Goal: Navigation & Orientation: Find specific page/section

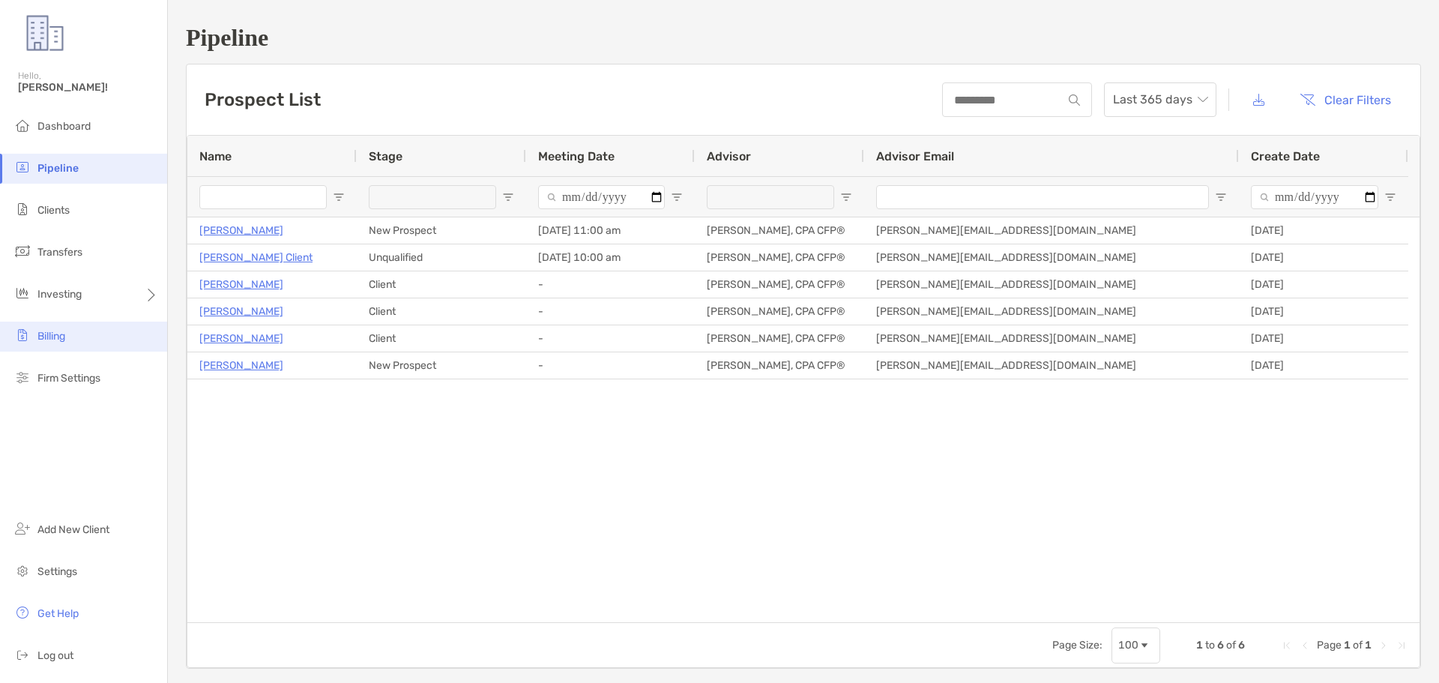
click at [45, 337] on span "Billing" at bounding box center [51, 336] width 28 height 13
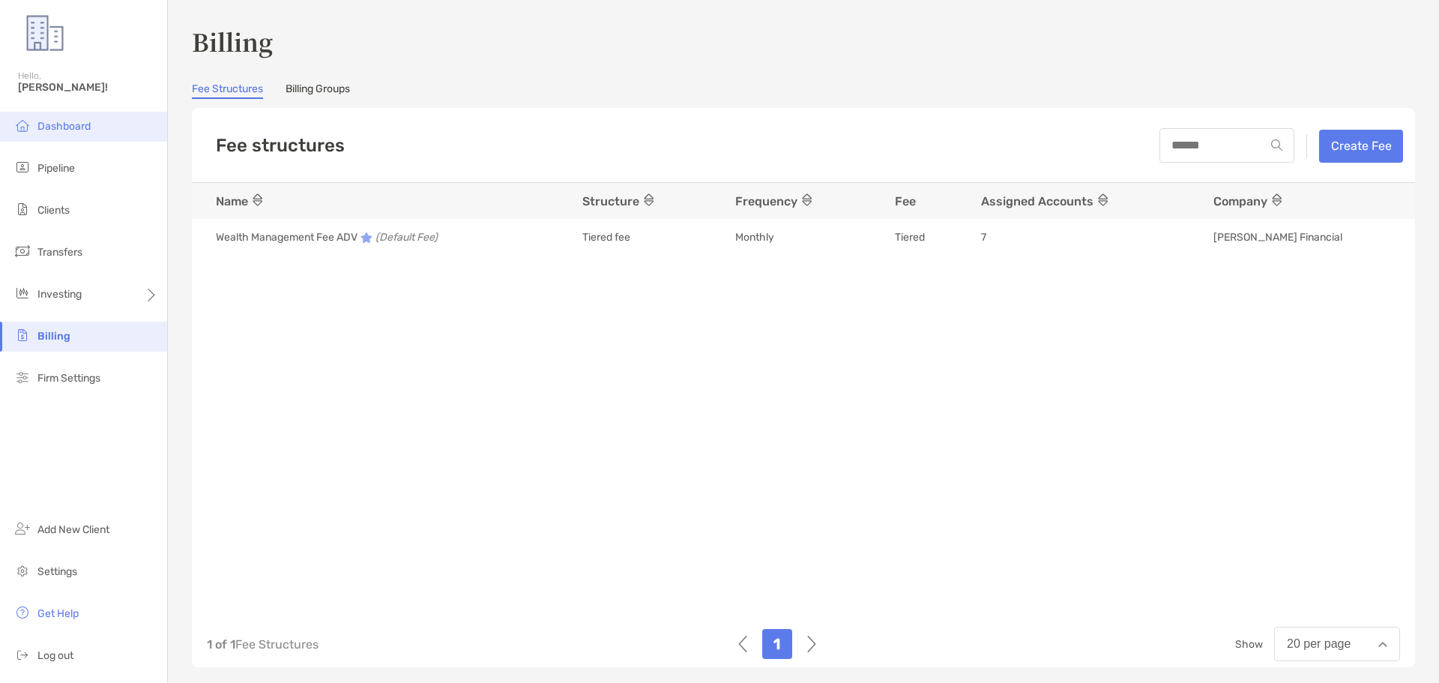
click at [43, 123] on span "Dashboard" at bounding box center [63, 126] width 53 height 13
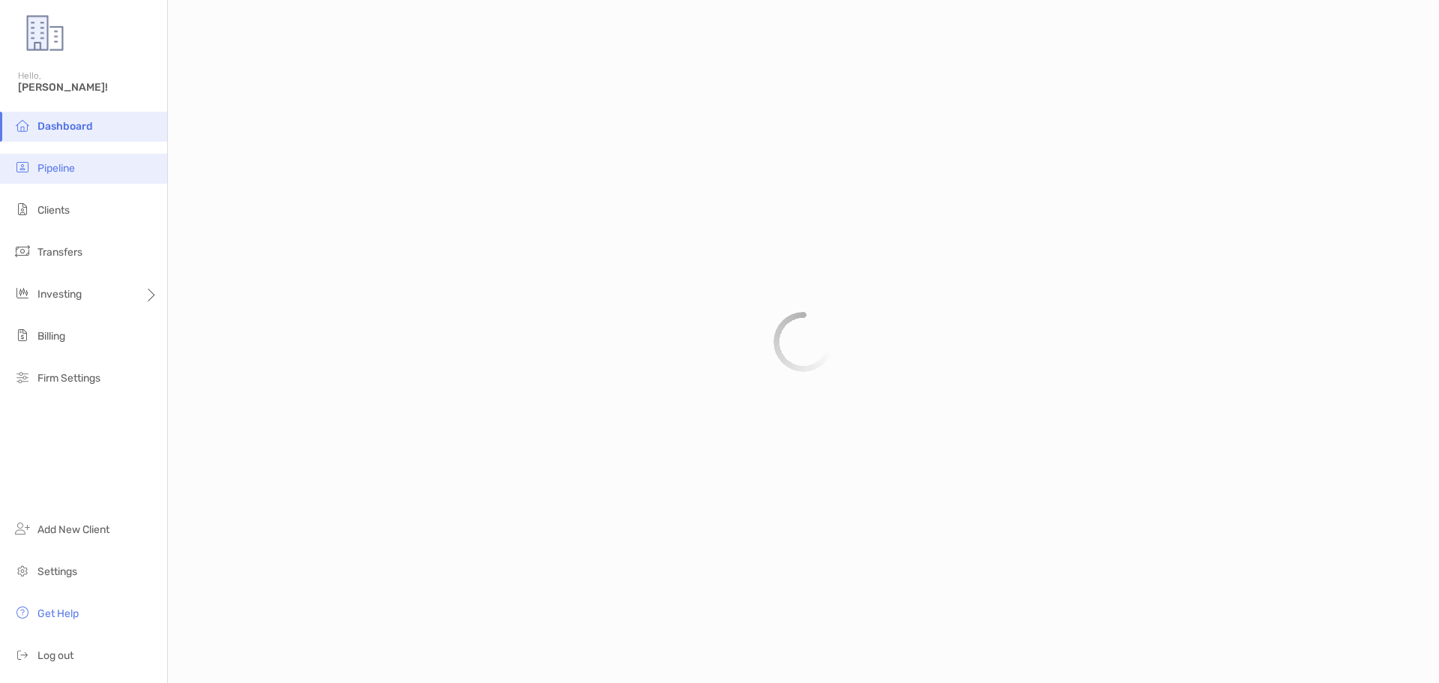
click at [59, 171] on span "Pipeline" at bounding box center [55, 168] width 37 height 13
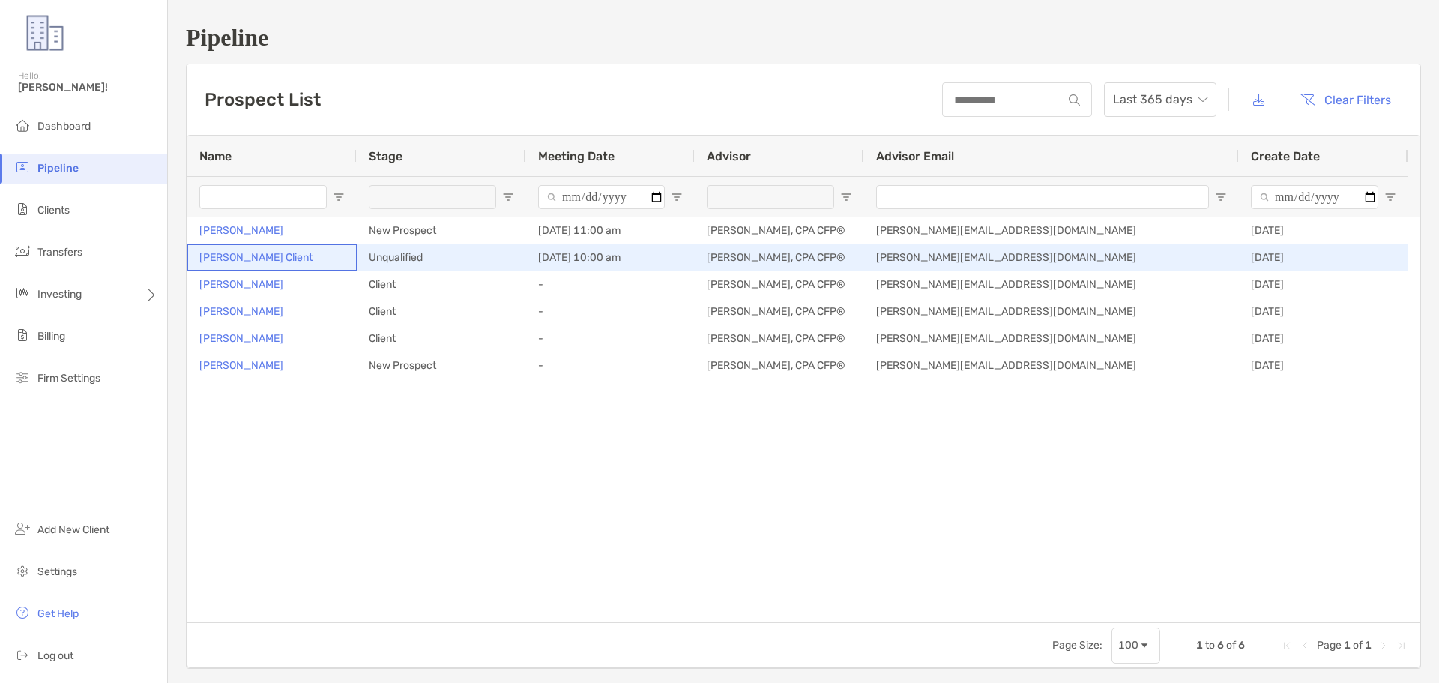
click at [238, 258] on p "[PERSON_NAME] Client" at bounding box center [255, 257] width 113 height 19
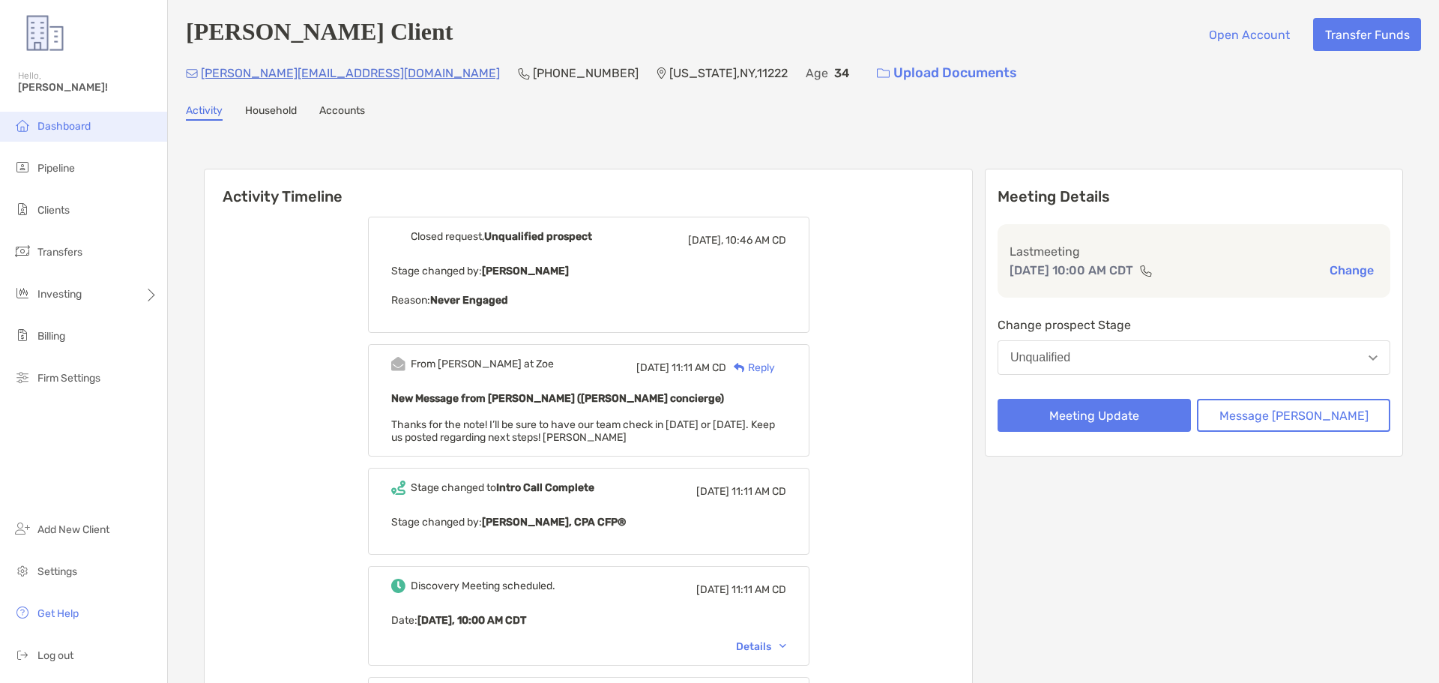
click at [72, 124] on span "Dashboard" at bounding box center [63, 126] width 53 height 13
